Goal: Information Seeking & Learning: Learn about a topic

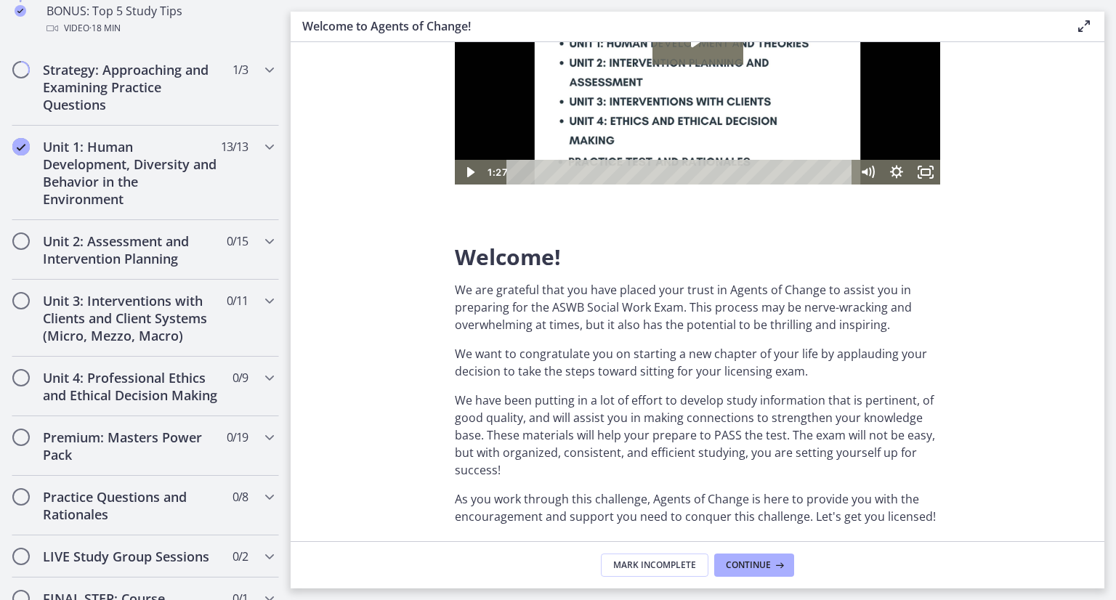
scroll to position [874, 0]
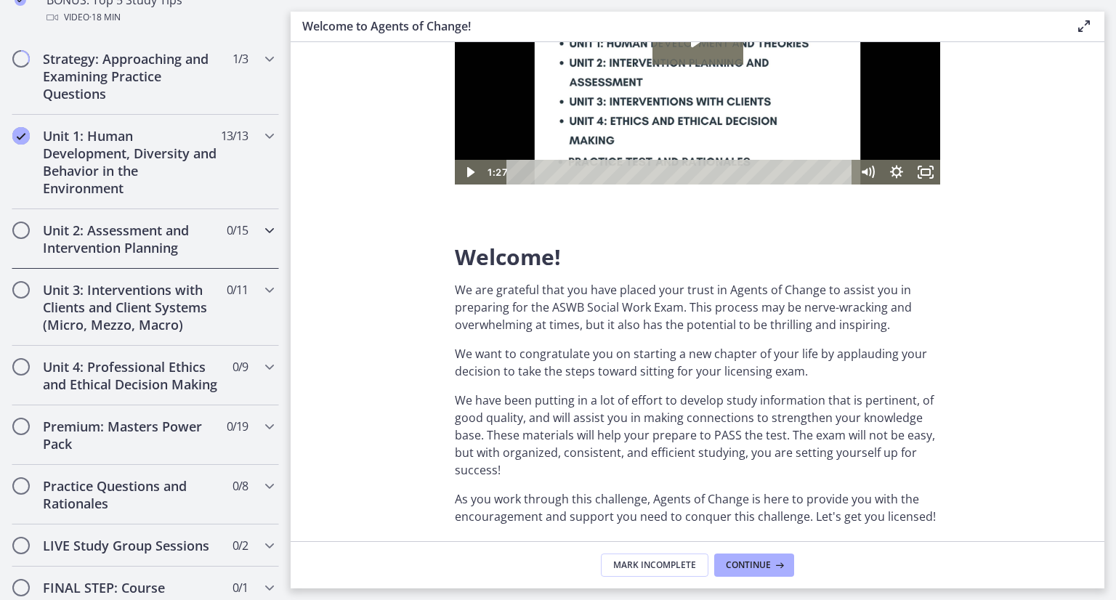
click at [76, 227] on h2 "Unit 2: Assessment and Intervention Planning" at bounding box center [131, 239] width 177 height 35
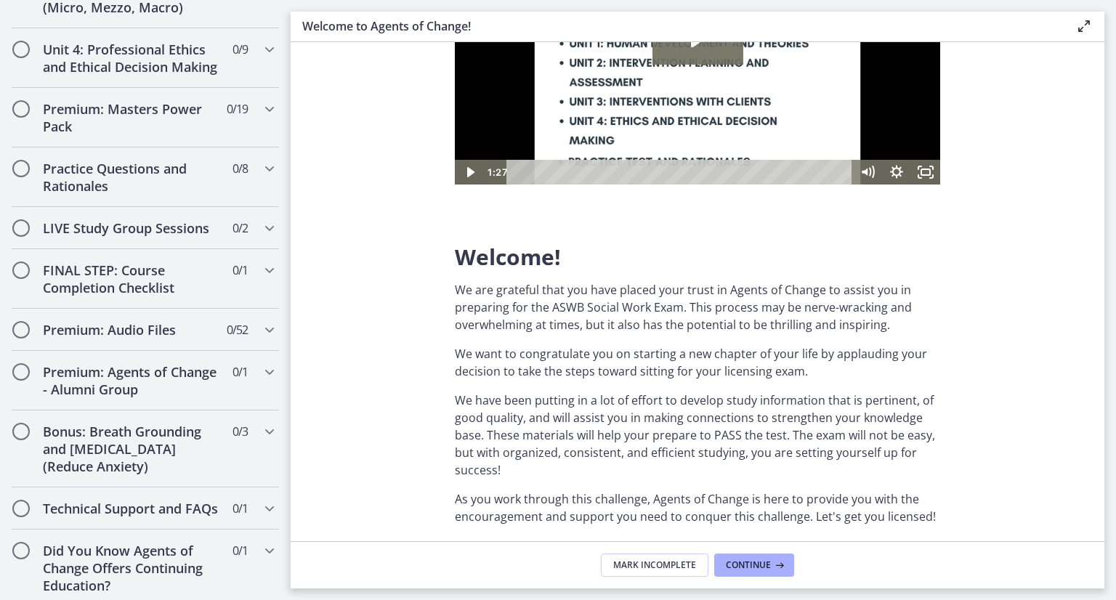
scroll to position [1510, 0]
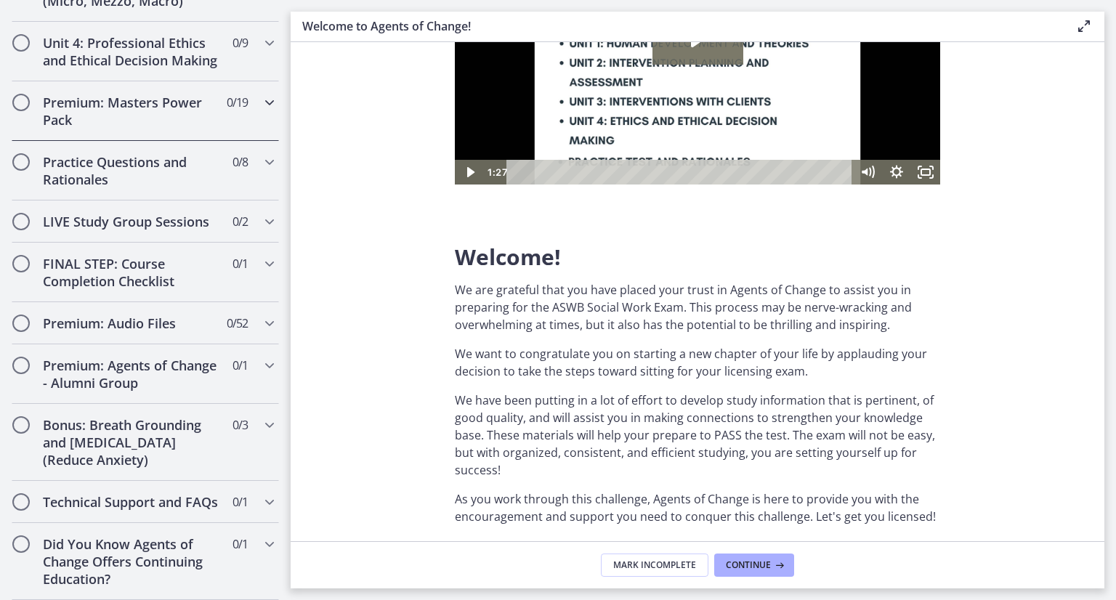
click at [153, 129] on h2 "Premium: Masters Power Pack" at bounding box center [131, 111] width 177 height 35
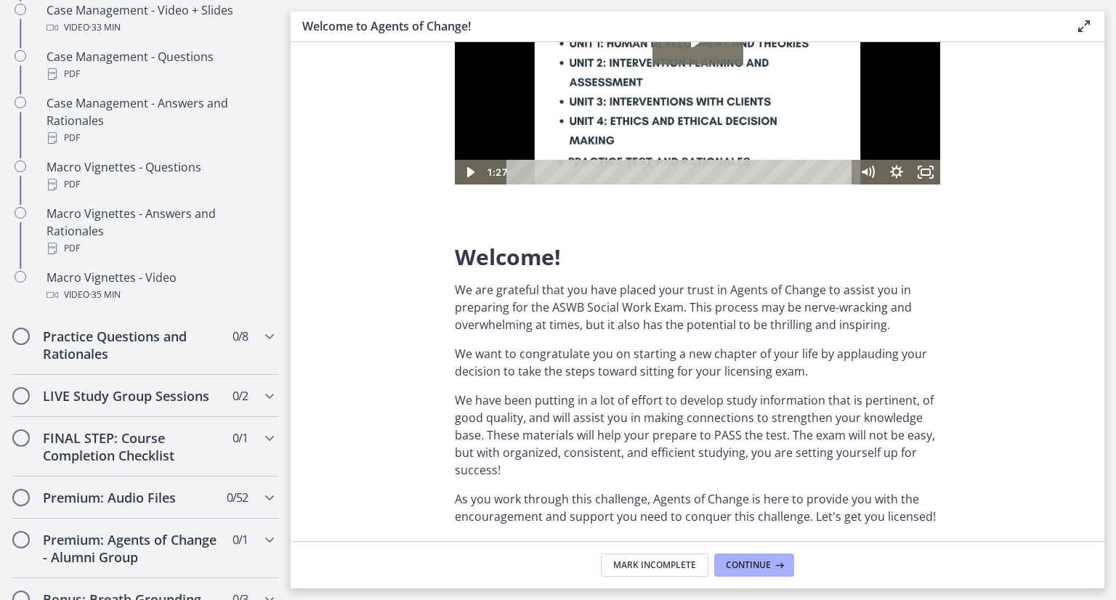
scroll to position [1524, 0]
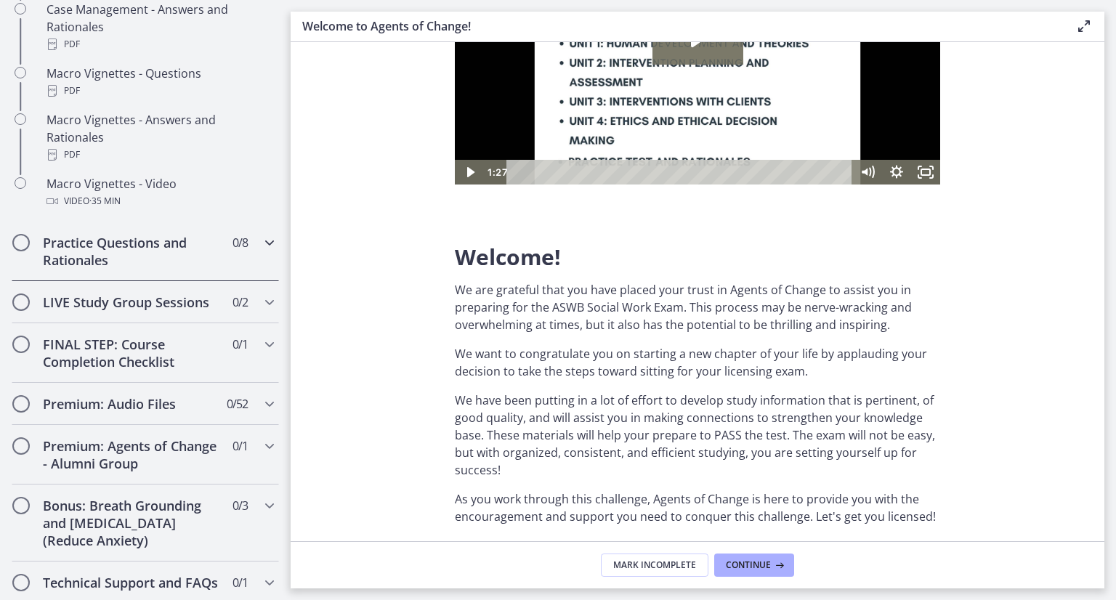
click at [148, 267] on h2 "Practice Questions and Rationales" at bounding box center [131, 251] width 177 height 35
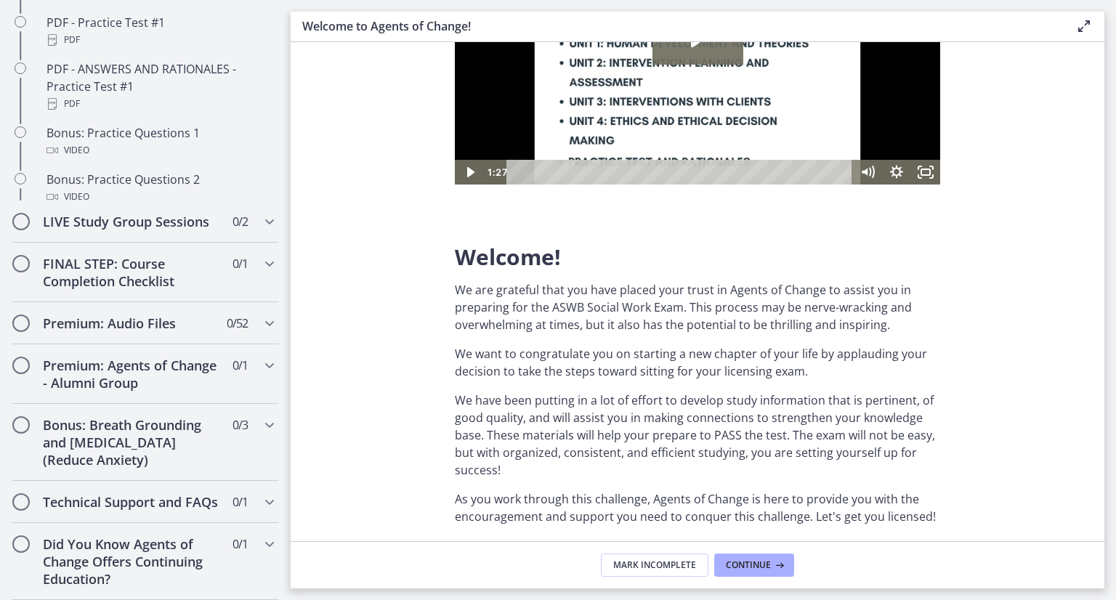
scroll to position [797, 0]
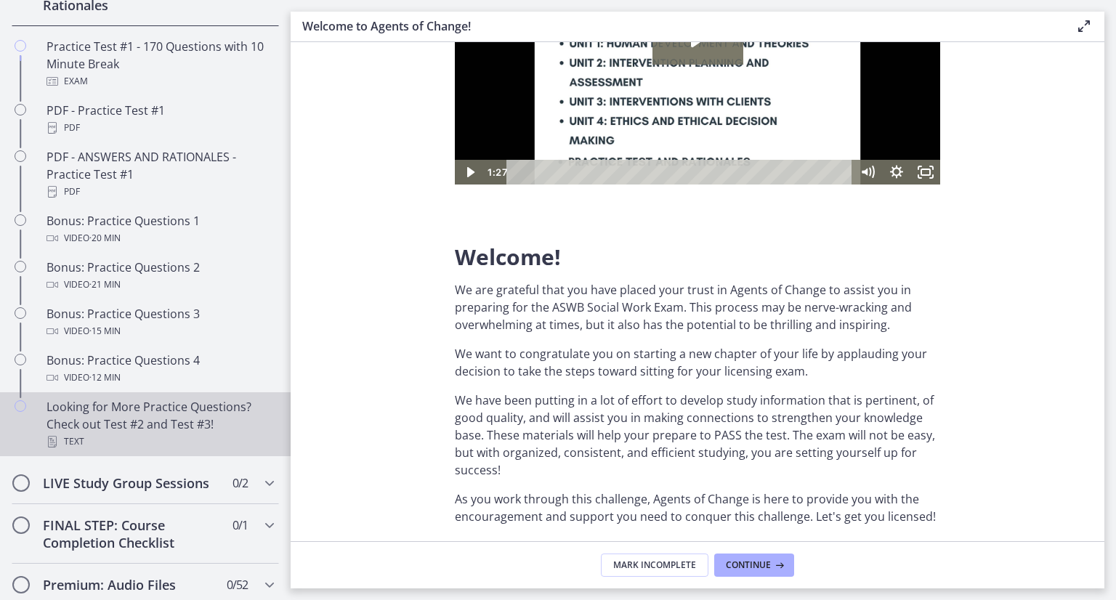
click at [126, 434] on div "Looking for More Practice Questions? Check out Test #2 and Test #3! Text" at bounding box center [160, 424] width 227 height 52
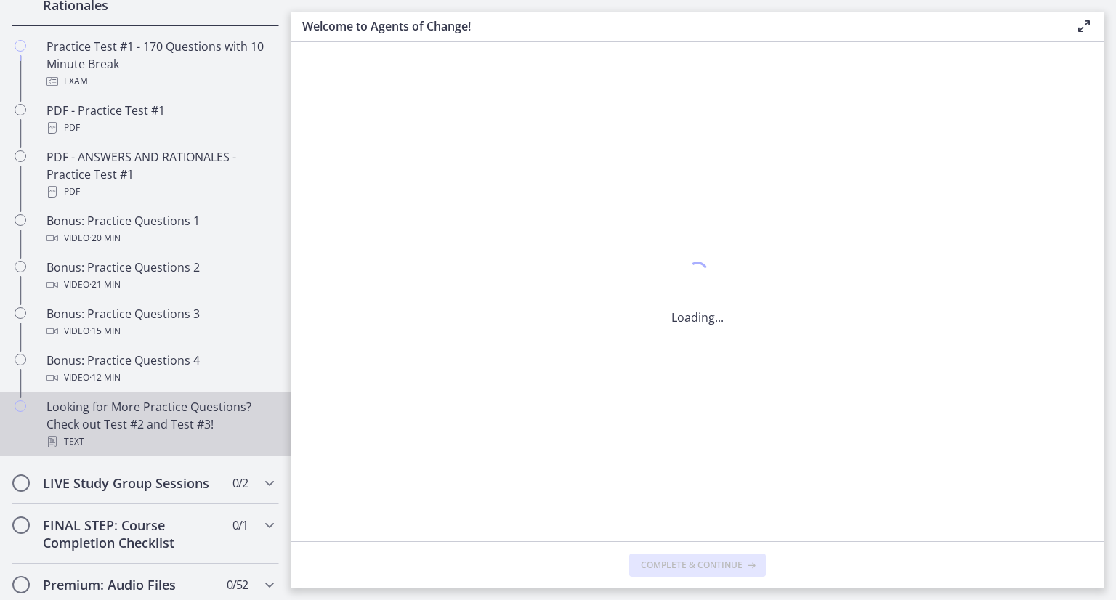
scroll to position [0, 0]
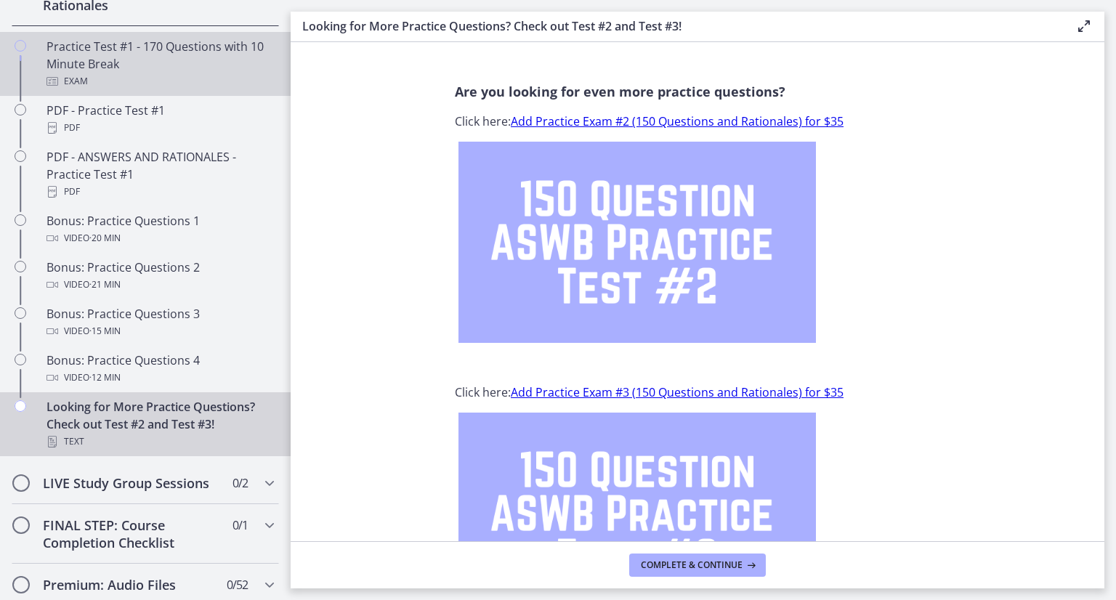
click at [88, 78] on div "Practice Test #1 - 170 Questions with 10 Minute Break Exam" at bounding box center [160, 64] width 227 height 52
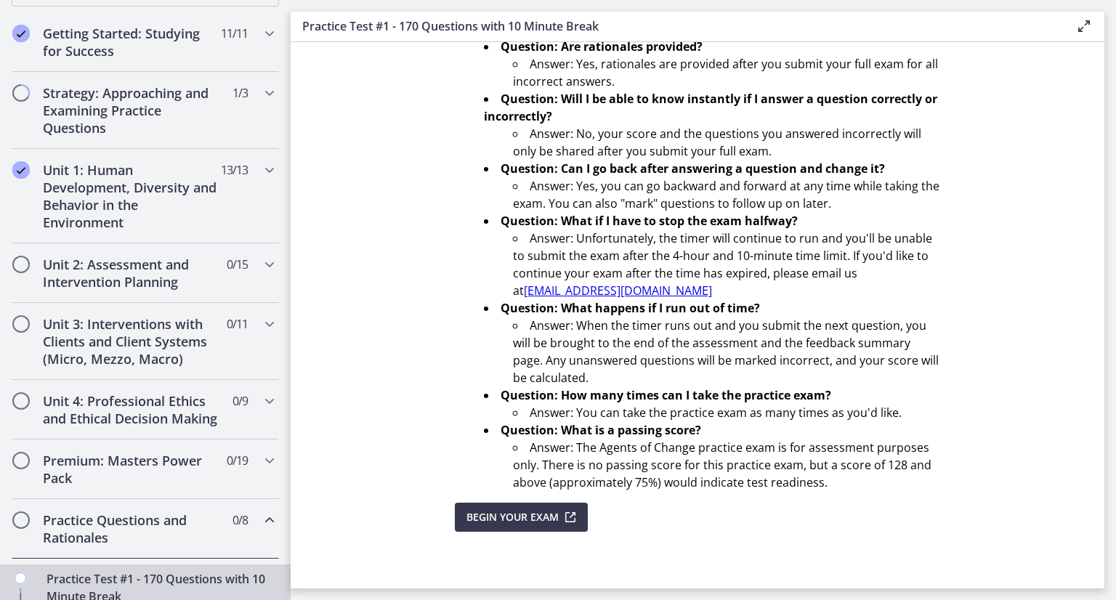
scroll to position [265, 0]
click at [157, 280] on h2 "Unit 2: Assessment and Intervention Planning" at bounding box center [131, 272] width 177 height 35
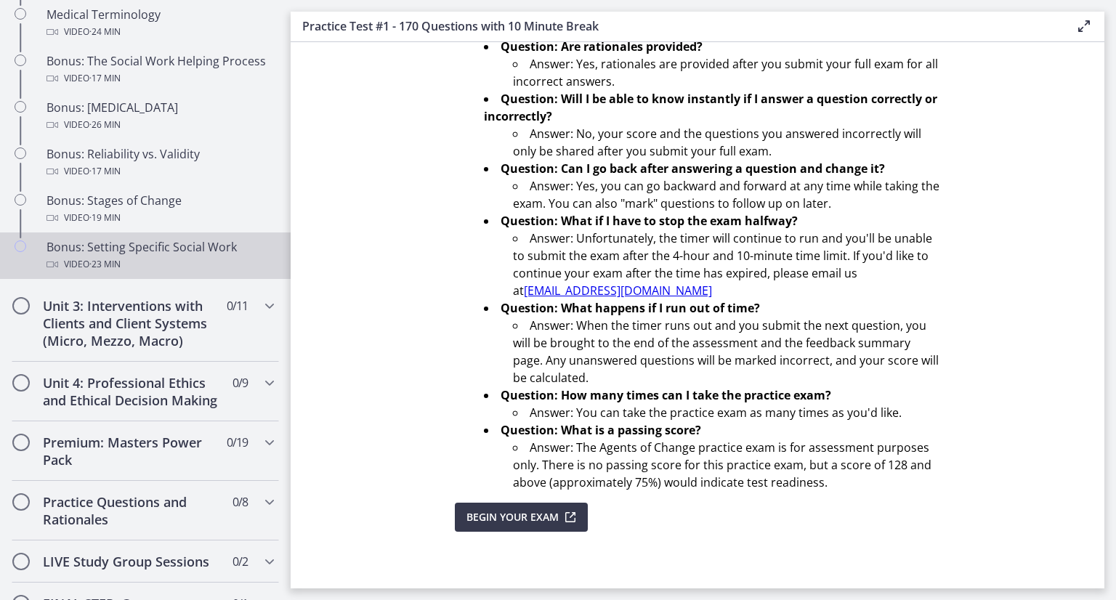
scroll to position [1167, 0]
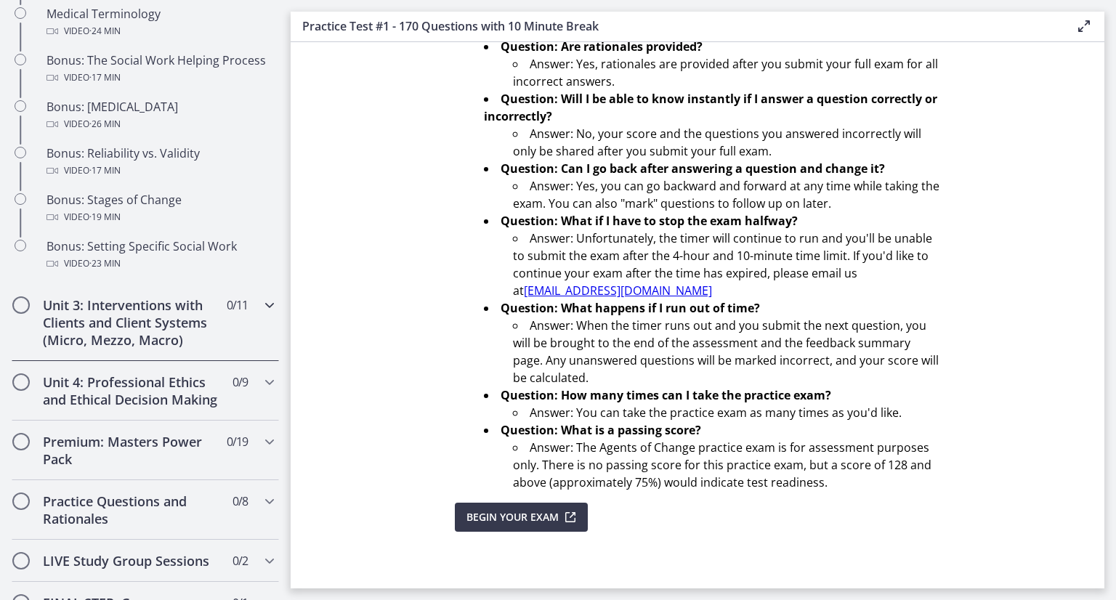
click at [175, 349] on h2 "Unit 3: Interventions with Clients and Client Systems (Micro, Mezzo, Macro)" at bounding box center [131, 322] width 177 height 52
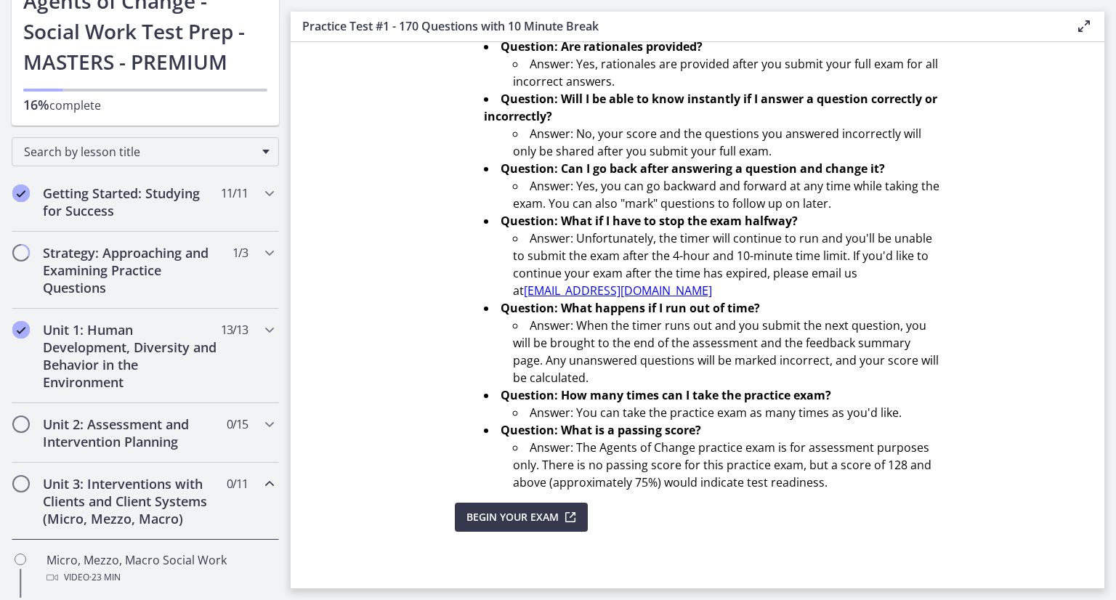
scroll to position [0, 0]
